Goal: Transaction & Acquisition: Subscribe to service/newsletter

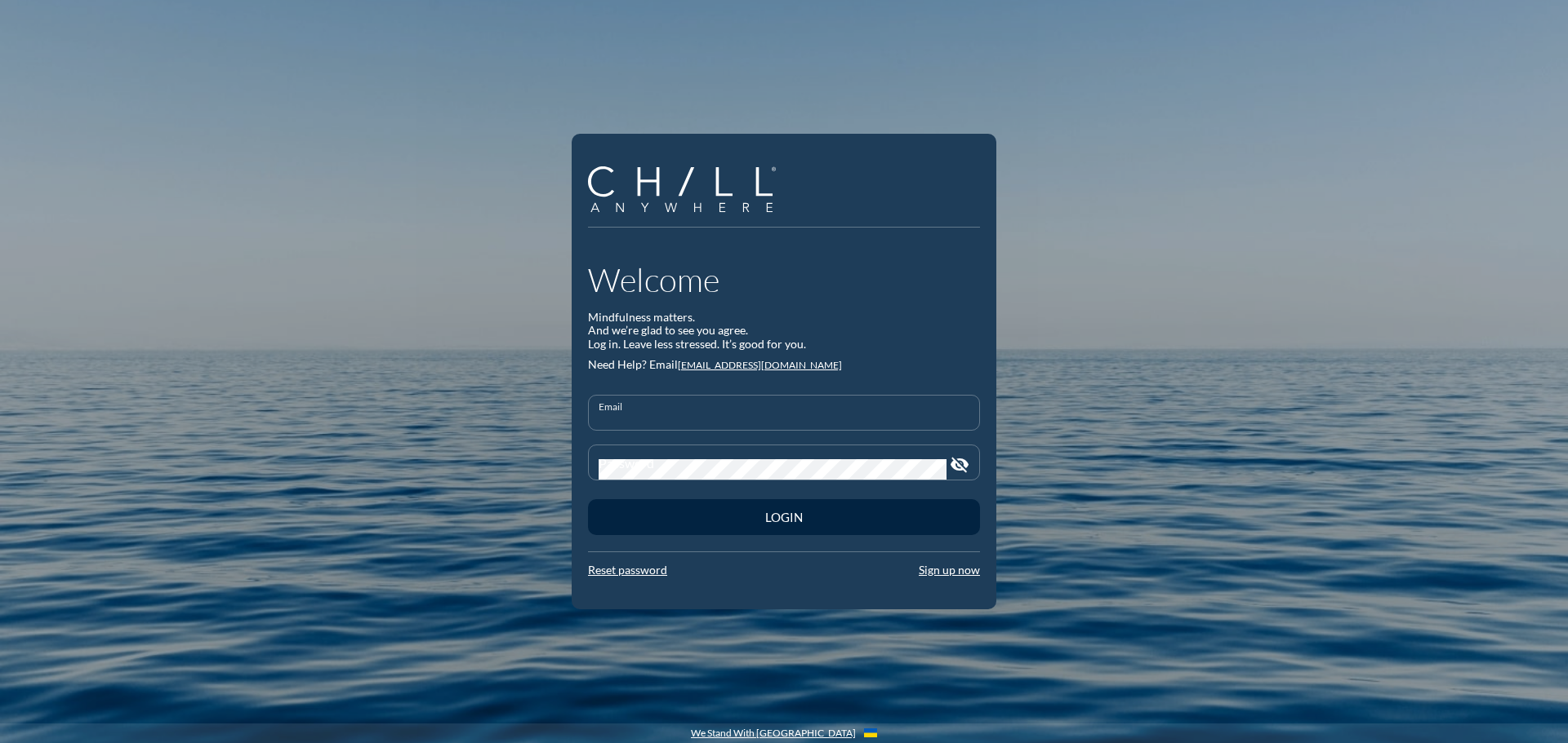
click at [701, 411] on input "Email" at bounding box center [783, 420] width 371 height 21
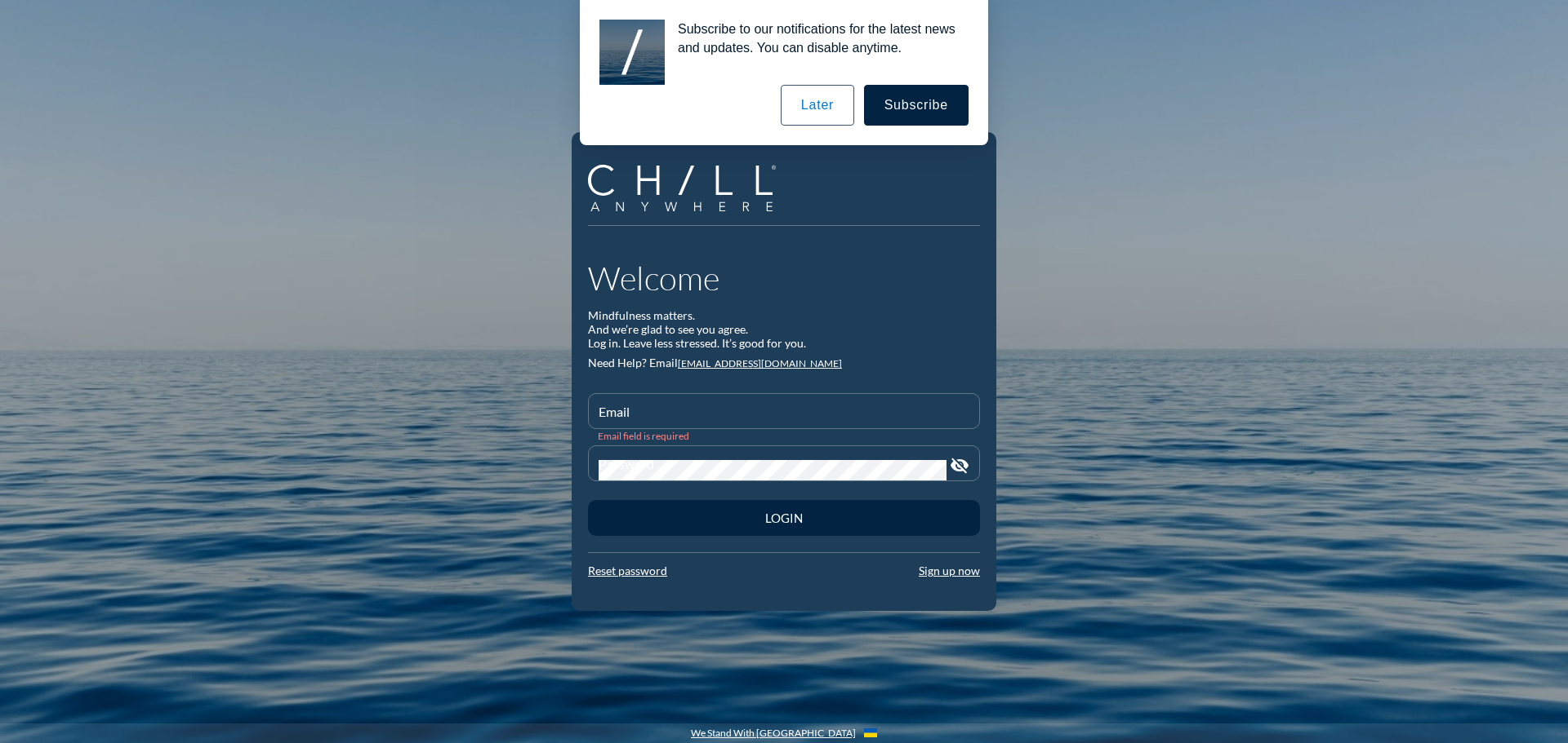
click at [1049, 141] on div "Subscribe to our notifications for the latest news and updates. You can disable…" at bounding box center [784, 73] width 1568 height 145
click at [661, 404] on div "Email" at bounding box center [783, 411] width 371 height 34
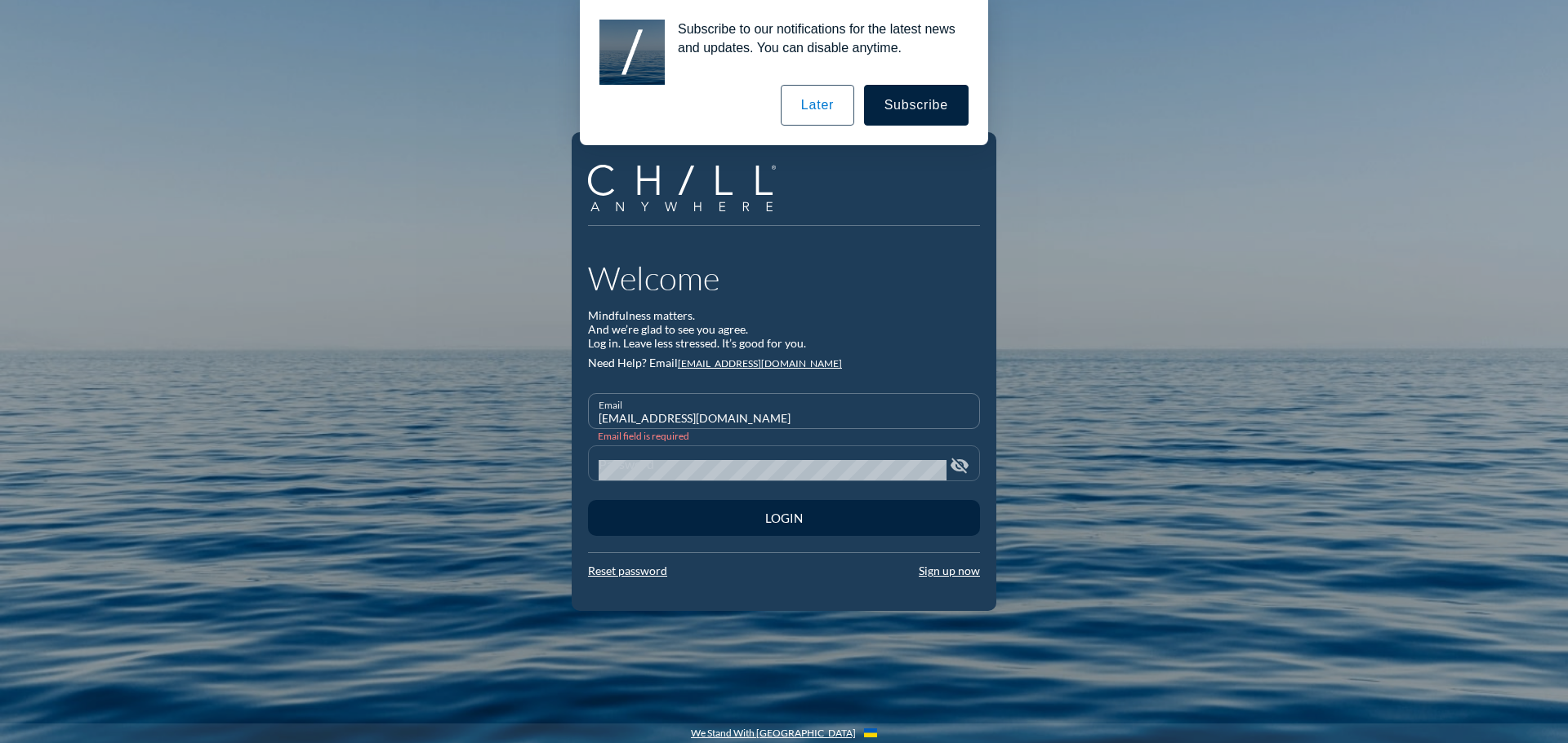
type input "[EMAIL_ADDRESS][DOMAIN_NAME]"
click at [688, 458] on div "Password" at bounding box center [772, 463] width 348 height 34
click at [941, 569] on link "Sign up now" at bounding box center [949, 570] width 61 height 14
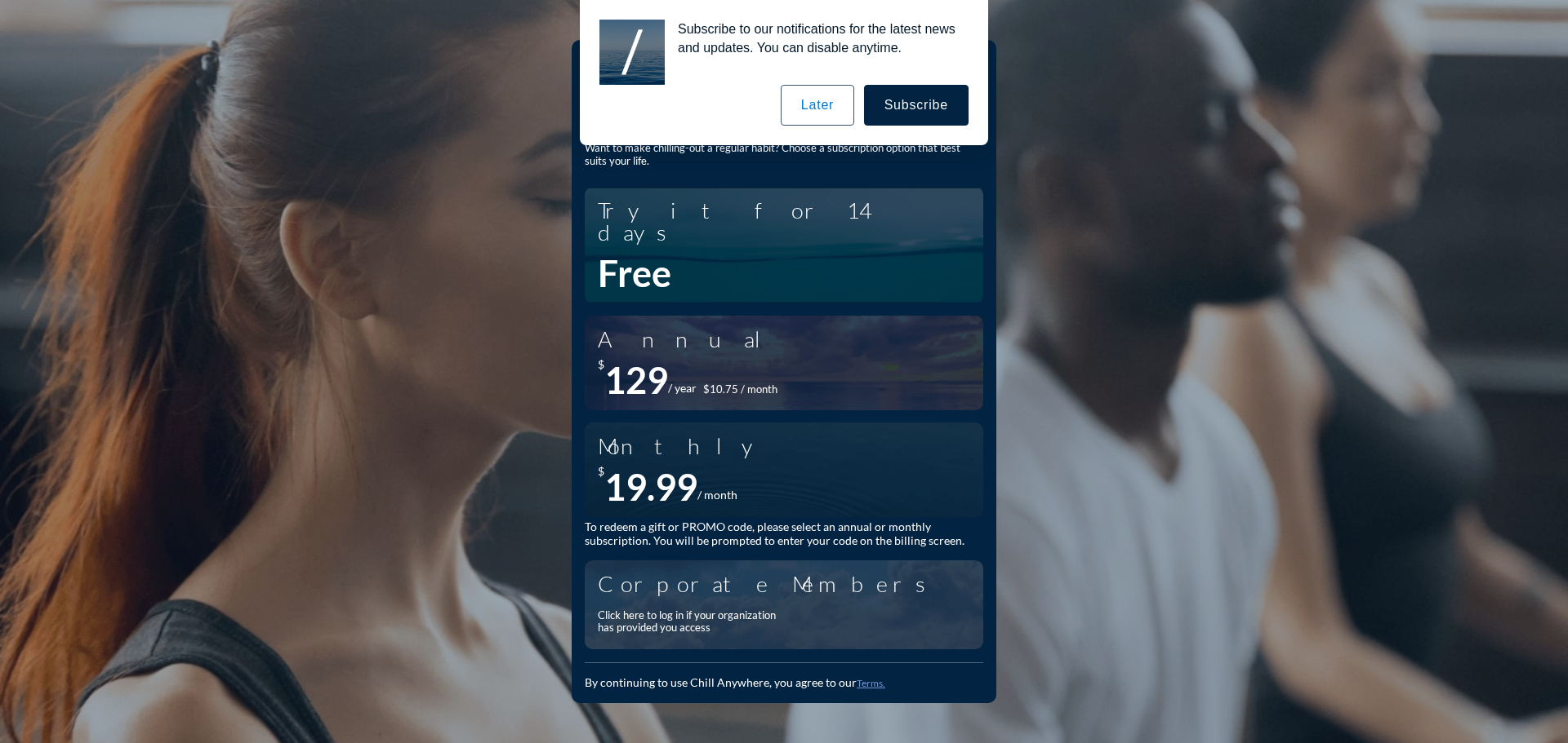
click at [640, 610] on div "Click here to log in if your organization has provided you access" at bounding box center [691, 621] width 188 height 25
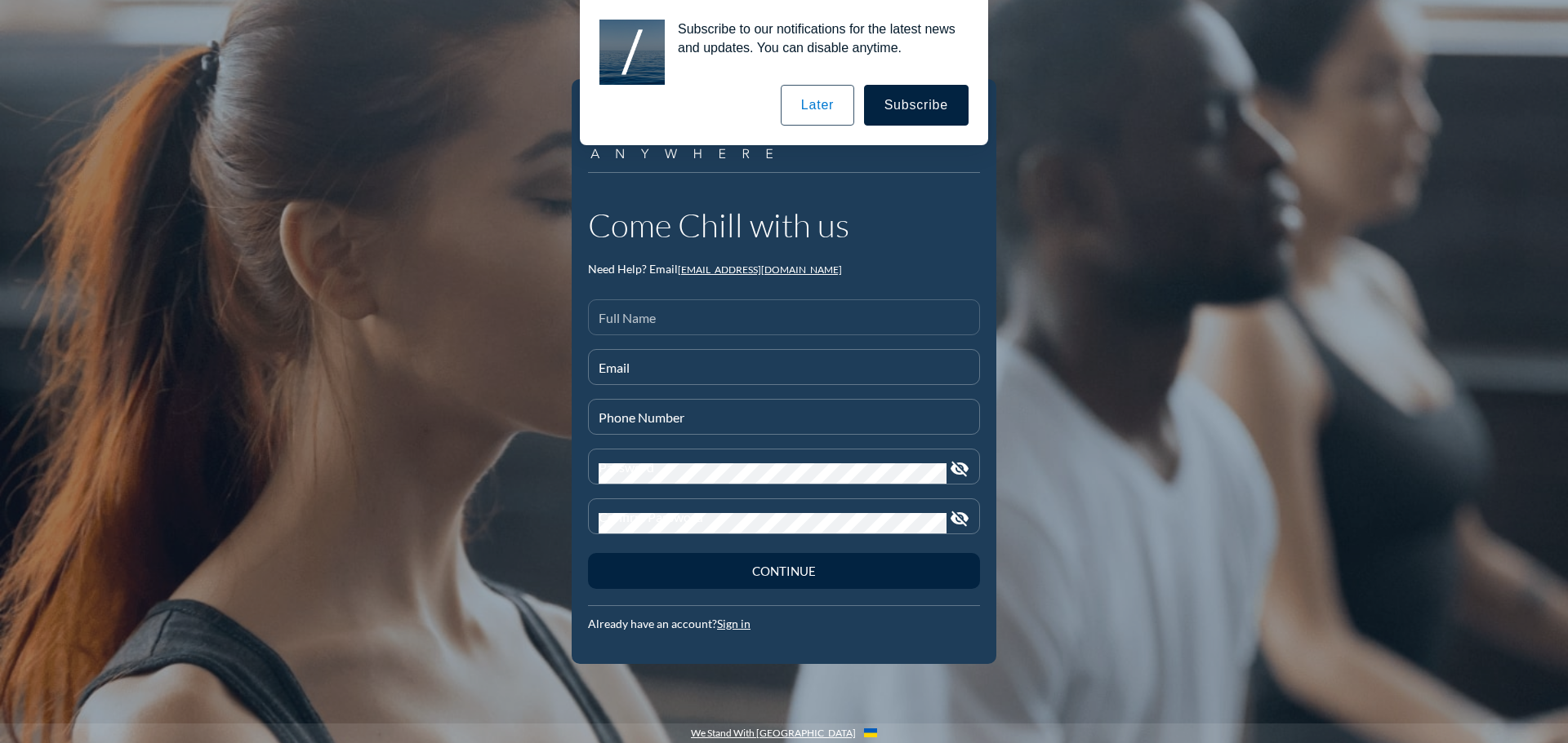
click at [673, 314] on input "Full Name" at bounding box center [783, 324] width 371 height 21
type input "[PERSON_NAME]"
click at [625, 372] on input "Email" at bounding box center [783, 374] width 371 height 21
type input "[EMAIL_ADDRESS][DOMAIN_NAME]"
click at [671, 421] on input "Phone Number" at bounding box center [783, 424] width 371 height 21
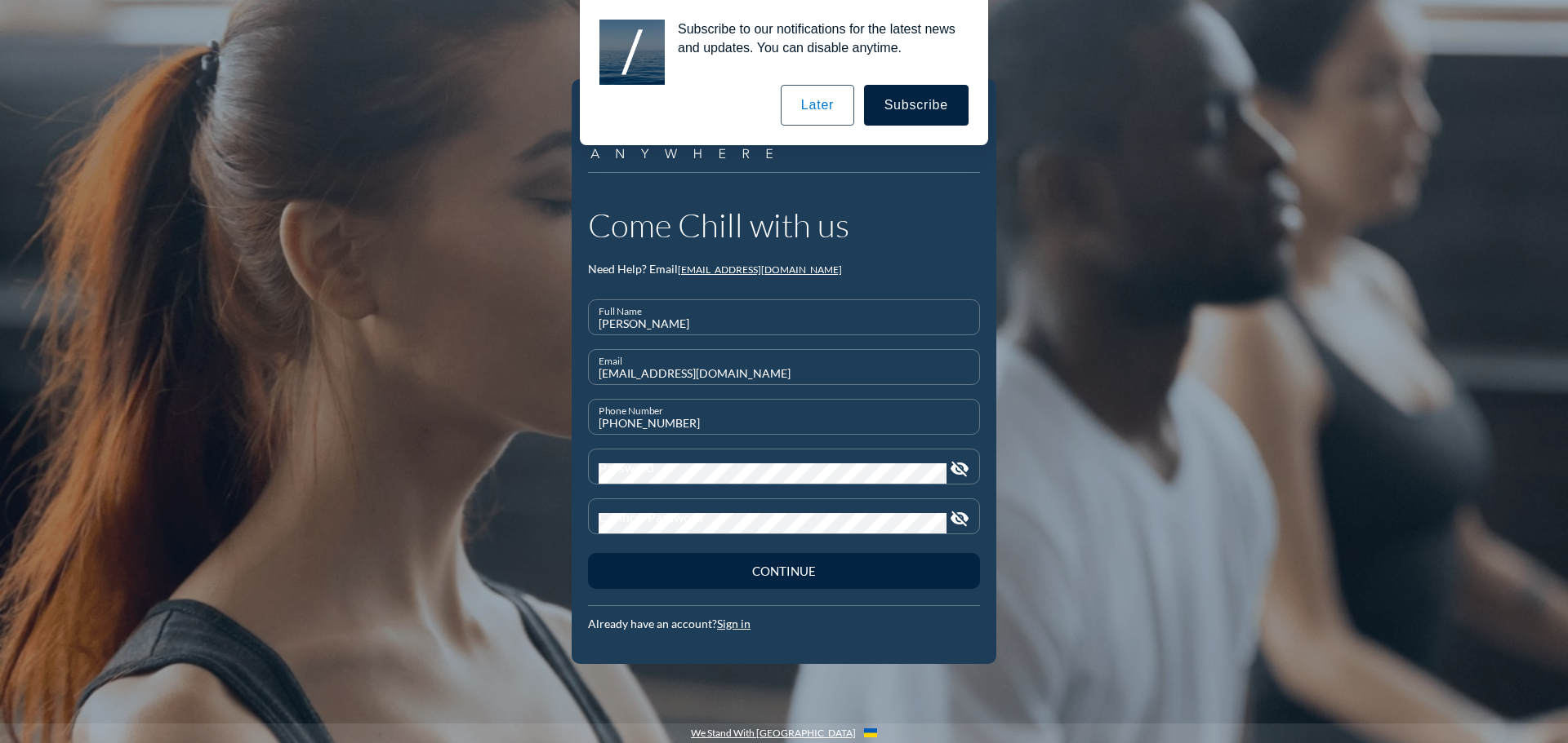
type input "[PHONE_NUMBER]"
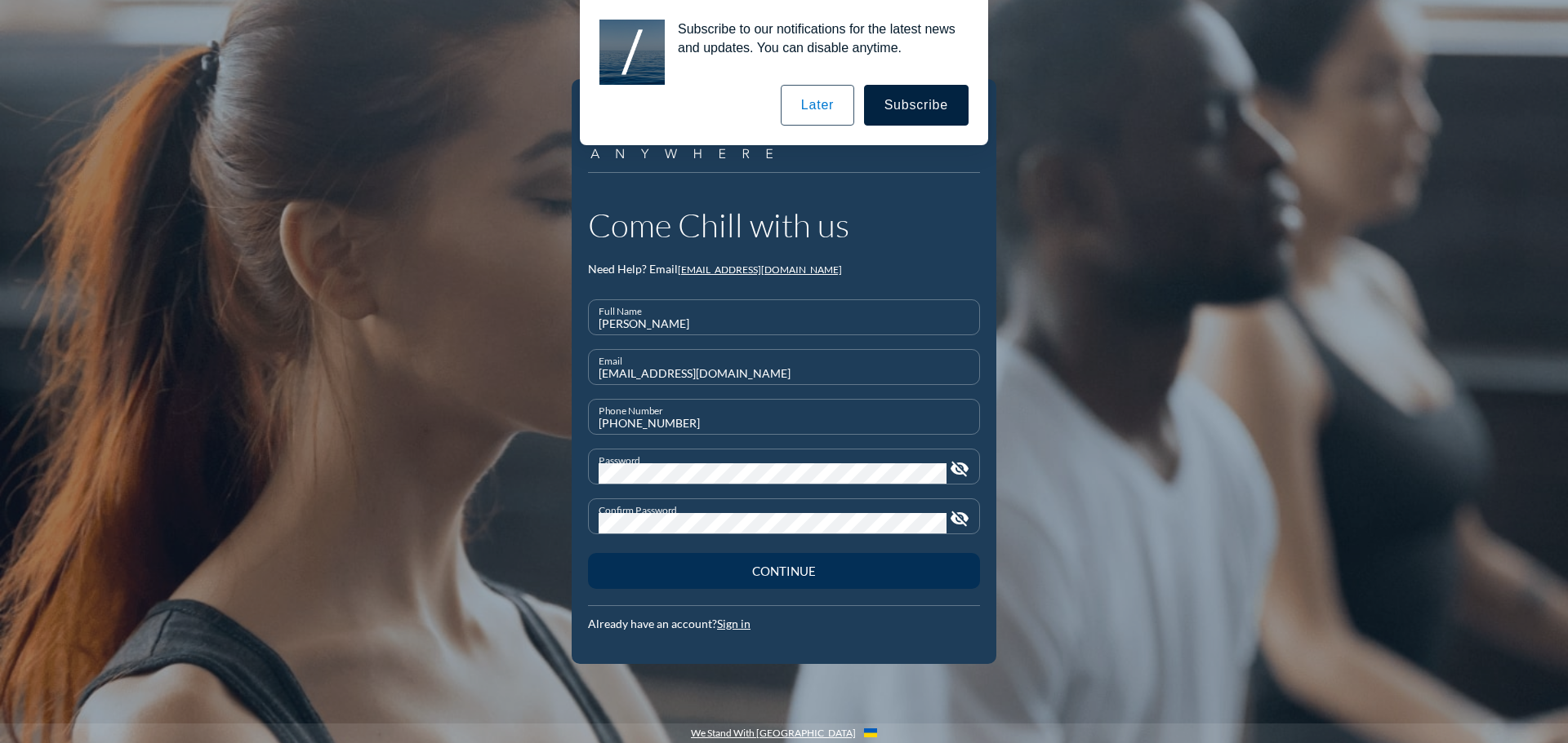
click at [769, 566] on div "Continue" at bounding box center [783, 571] width 335 height 15
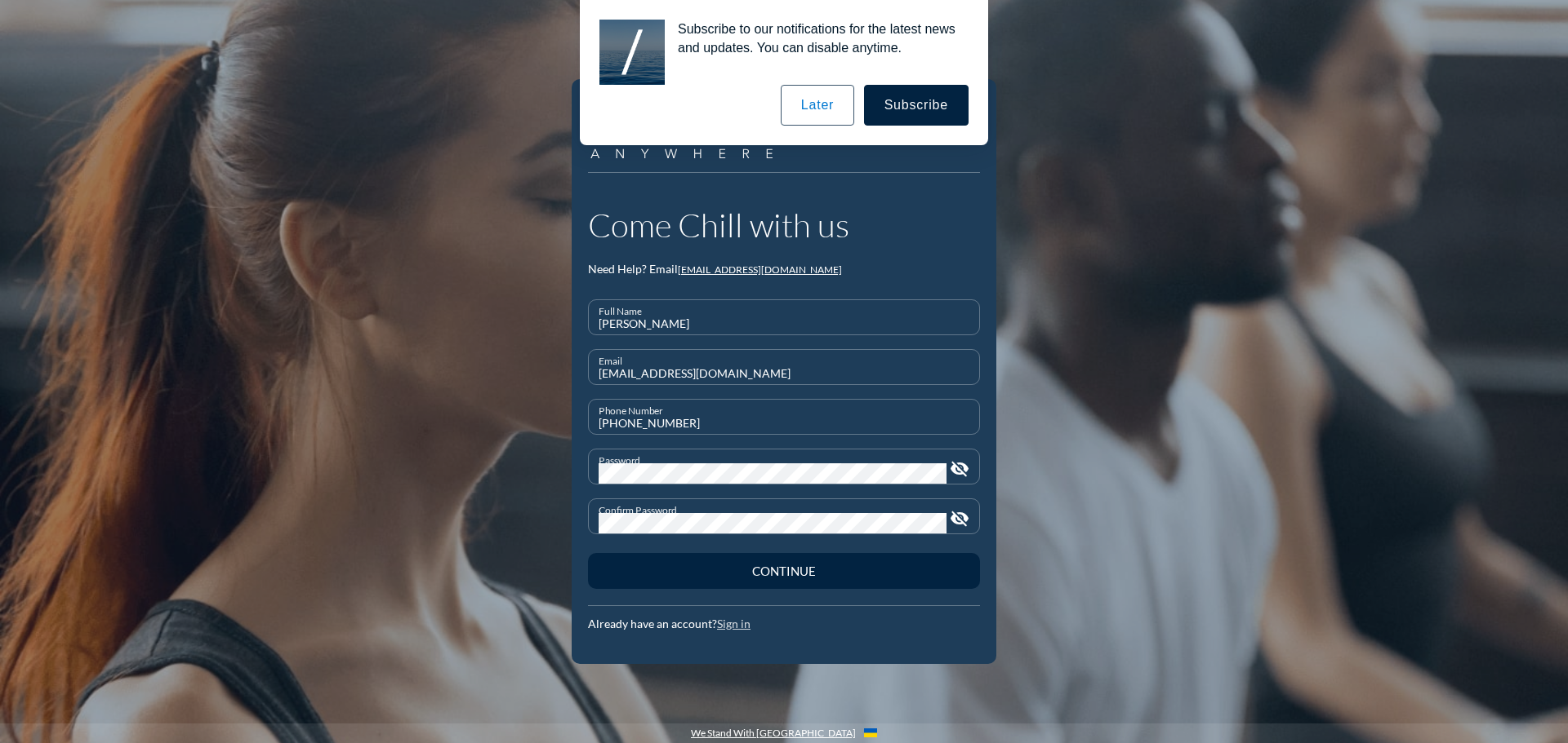
click at [741, 619] on link "Sign in" at bounding box center [733, 623] width 33 height 14
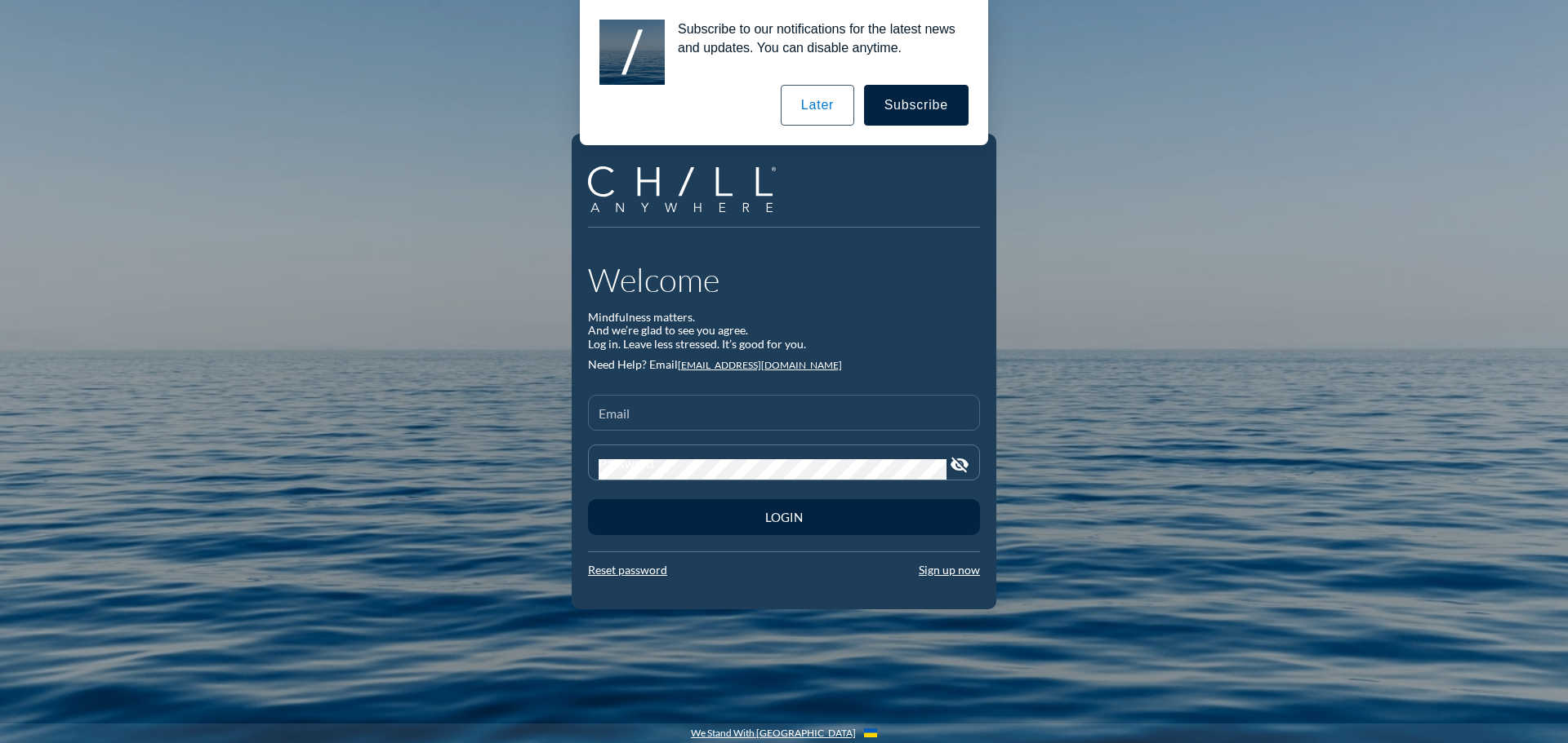
click at [754, 421] on input "Email" at bounding box center [783, 420] width 371 height 21
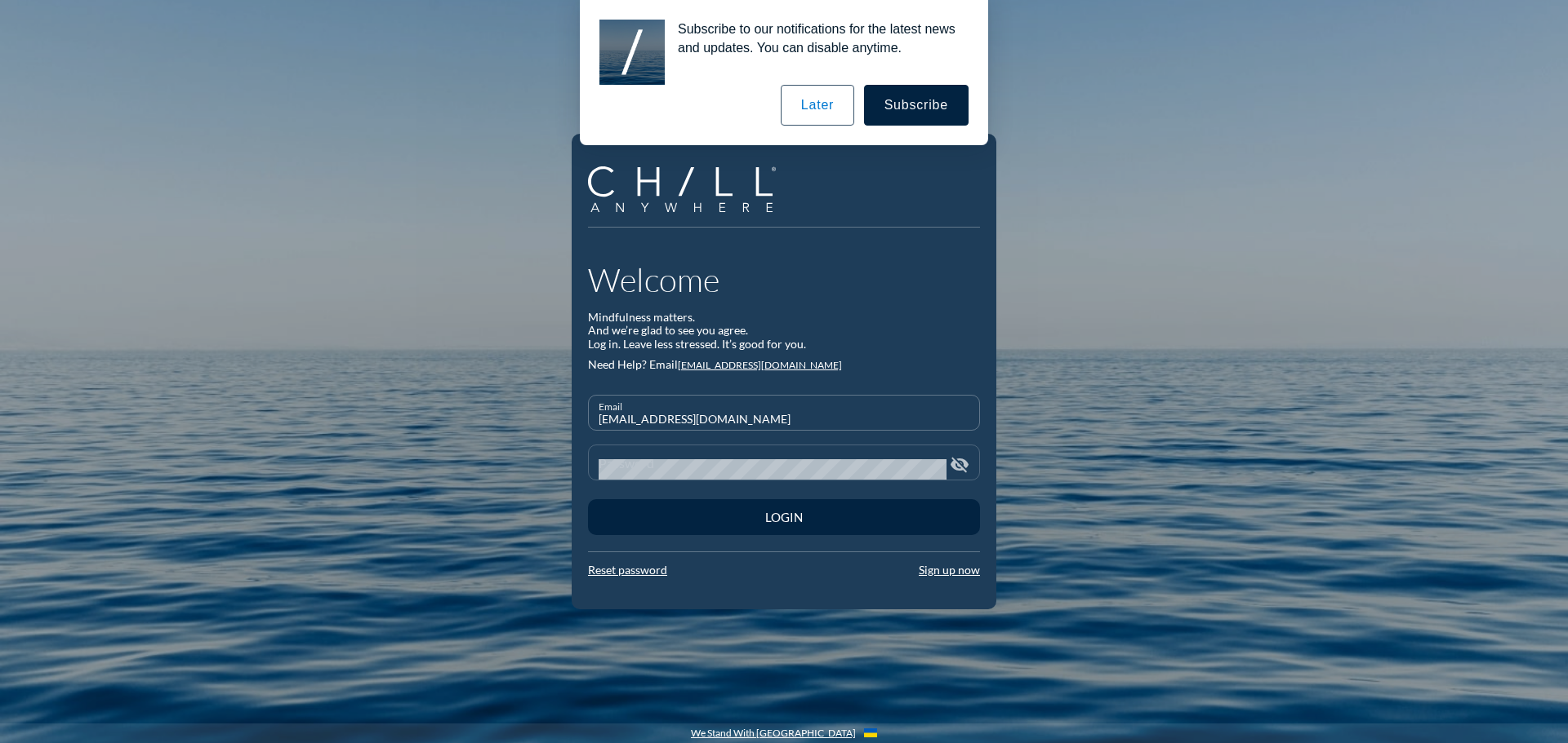
type input "[EMAIL_ADDRESS][DOMAIN_NAME]"
click at [628, 457] on div "Password" at bounding box center [772, 463] width 348 height 34
click at [588, 500] on button "Login" at bounding box center [783, 518] width 392 height 36
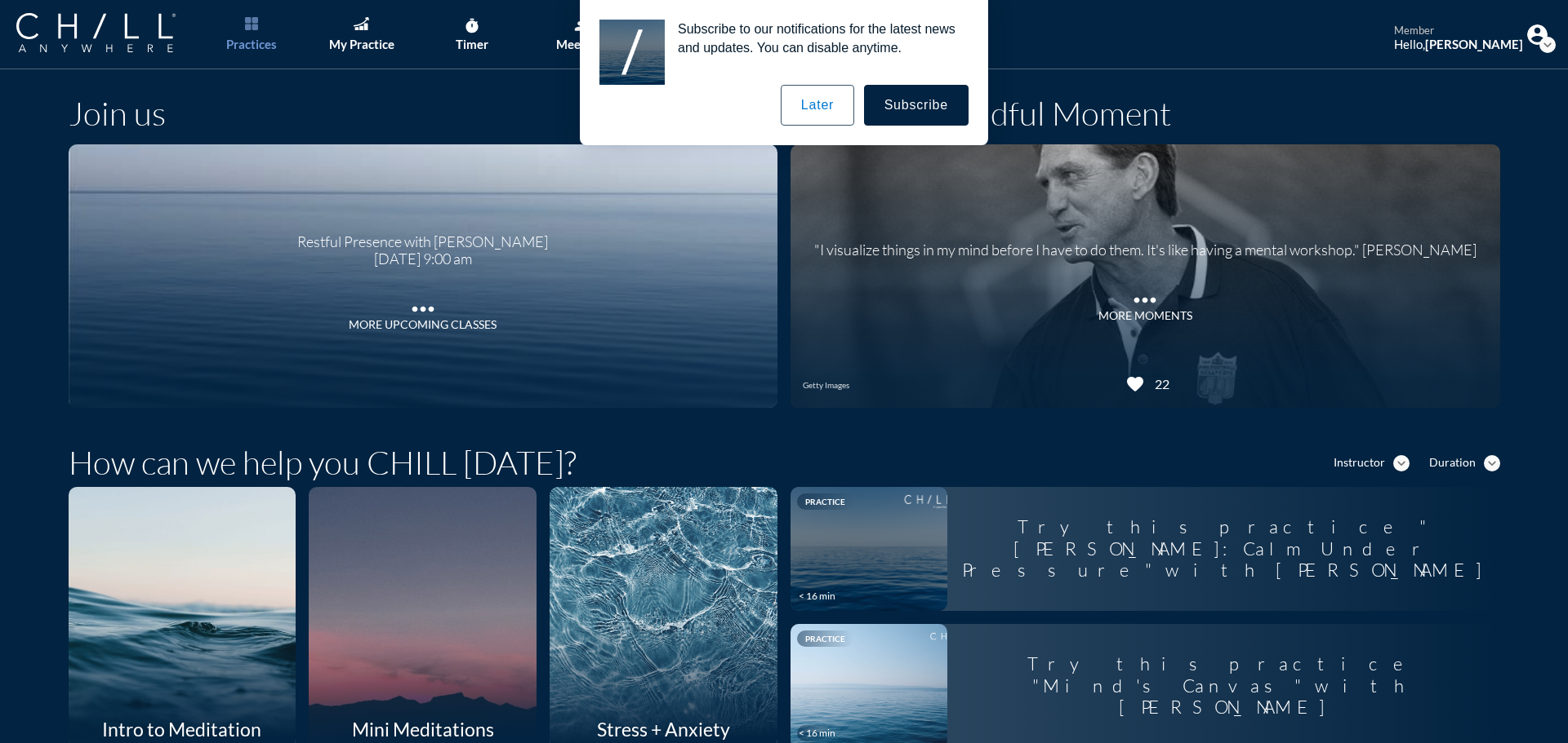
click at [828, 101] on button "Later" at bounding box center [817, 105] width 74 height 41
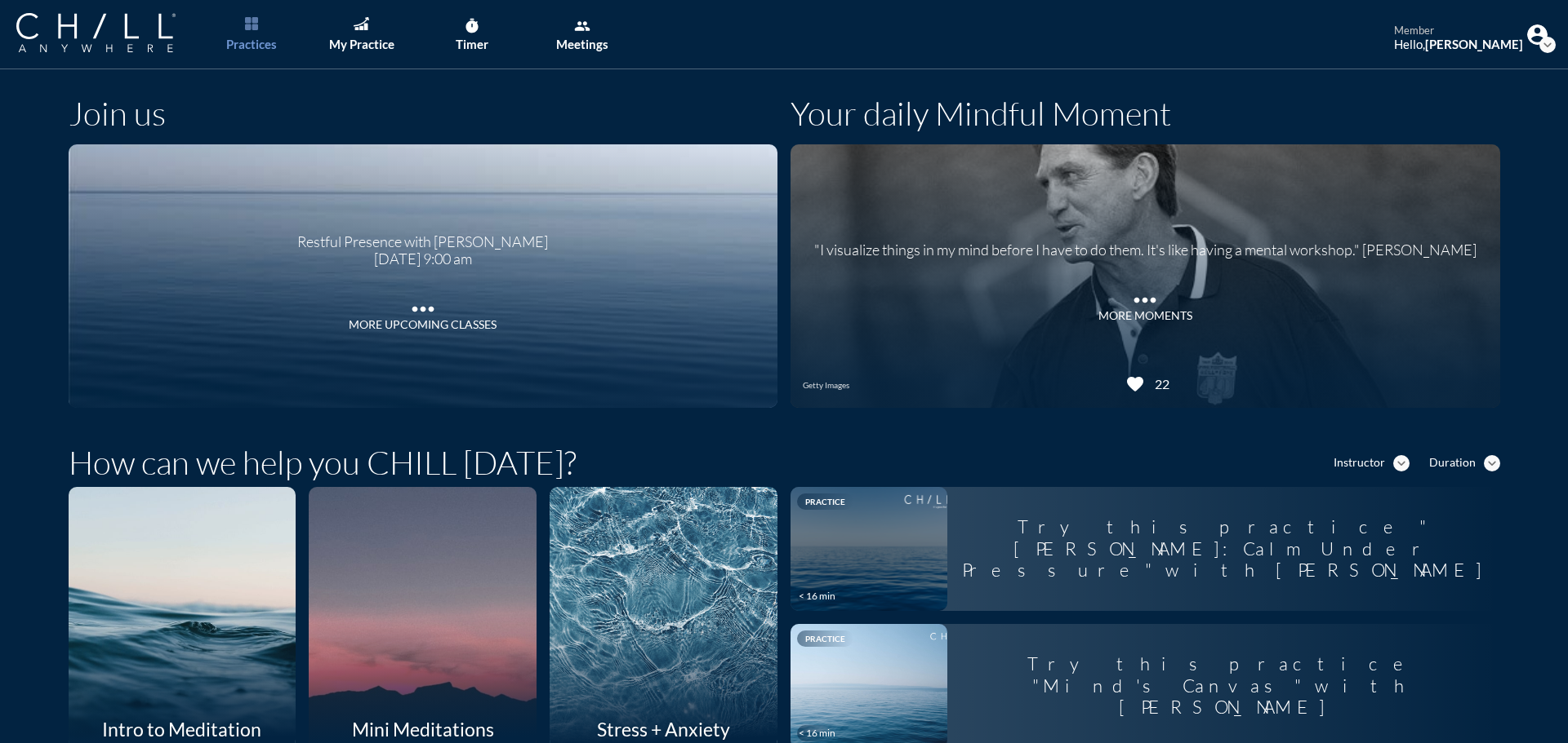
click at [425, 561] on div at bounding box center [423, 617] width 242 height 276
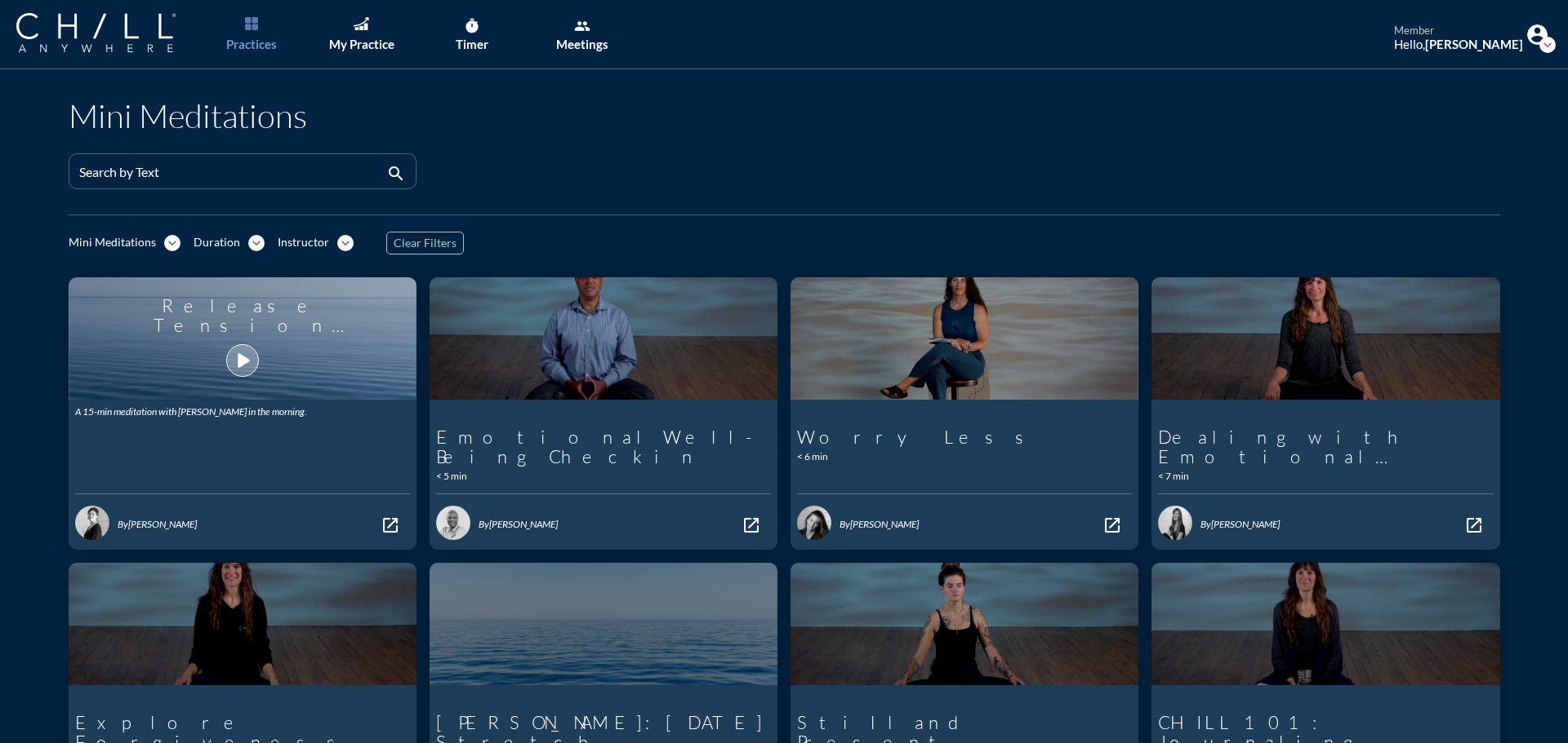
click at [228, 353] on icon "play_arrow" at bounding box center [242, 360] width 27 height 27
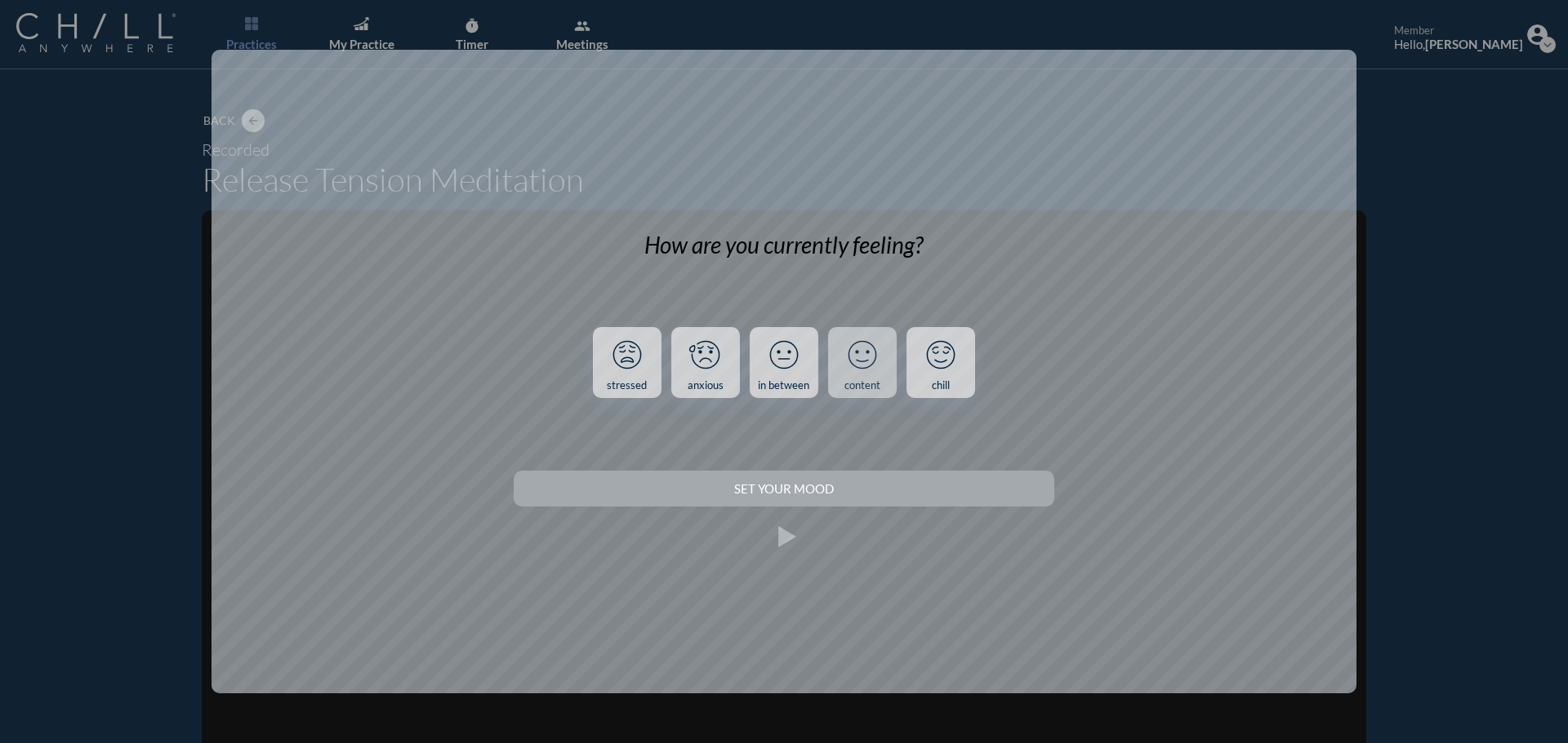
click at [835, 381] on link "content" at bounding box center [862, 363] width 69 height 72
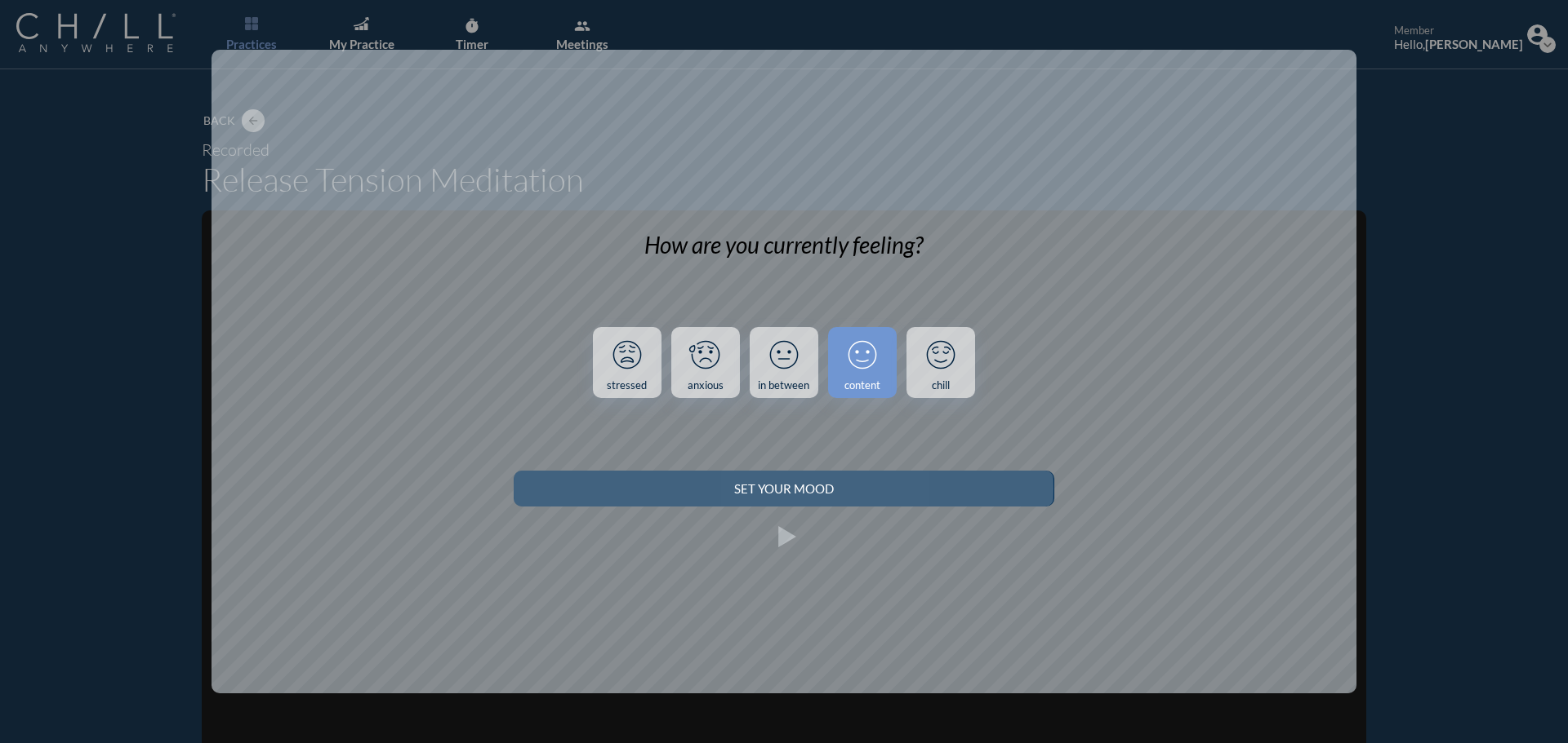
click at [755, 487] on div "Set your Mood" at bounding box center [783, 489] width 482 height 15
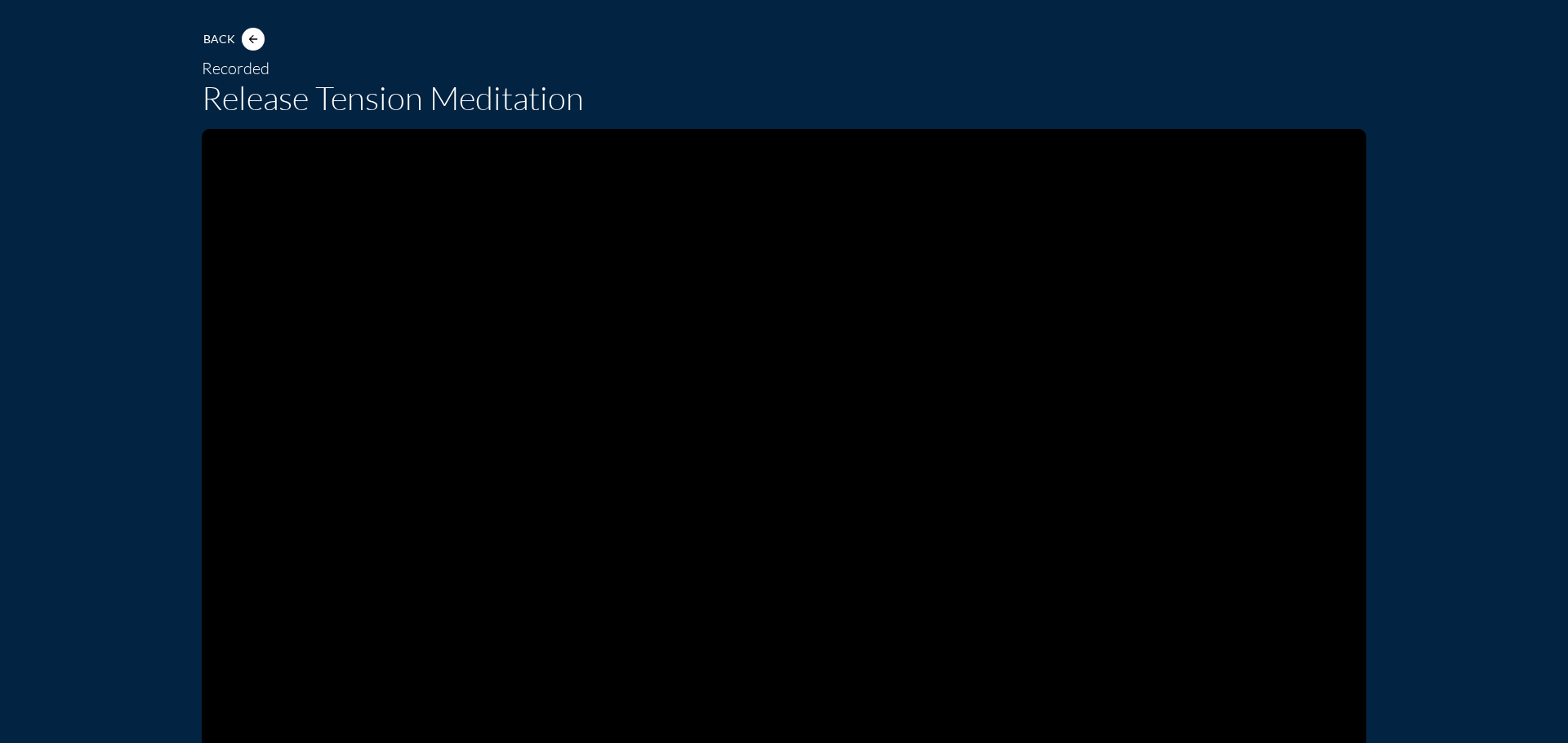
scroll to position [163, 0]
